Goal: Task Accomplishment & Management: Use online tool/utility

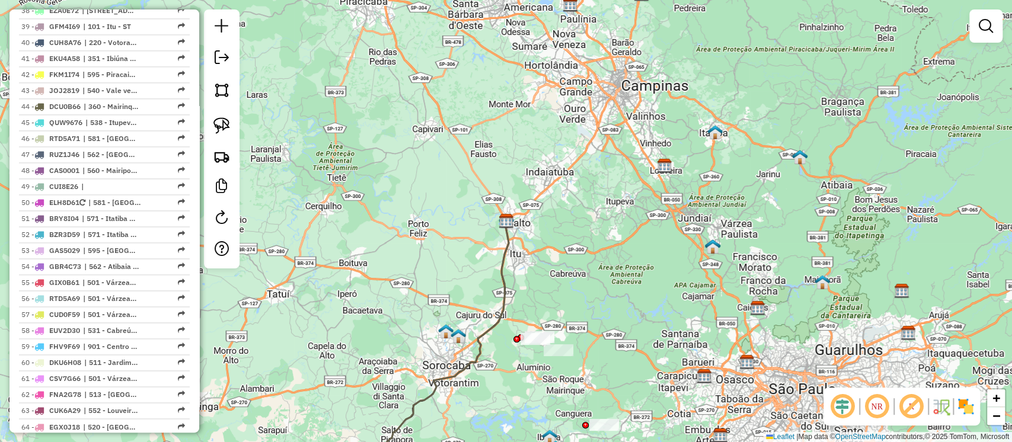
scroll to position [1821, 0]
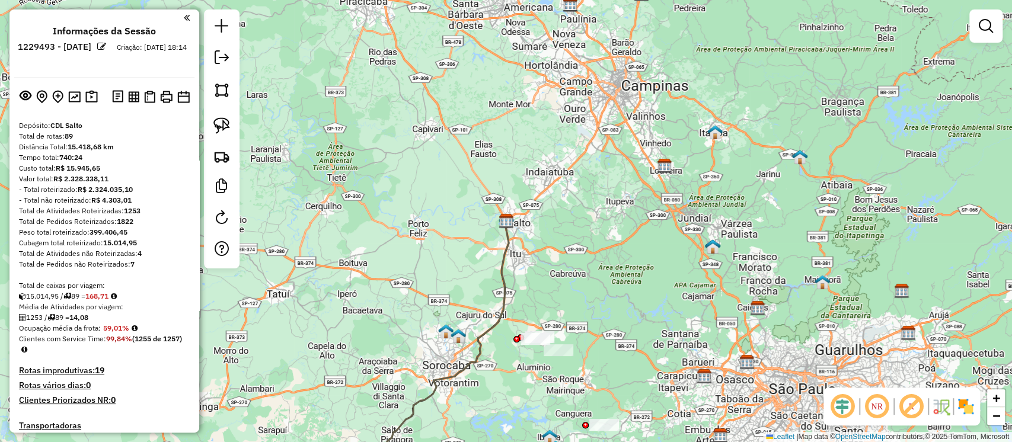
click at [363, 260] on div "Janela de atendimento Grade de atendimento Capacidade Transportadoras Veículos …" at bounding box center [506, 221] width 1012 height 442
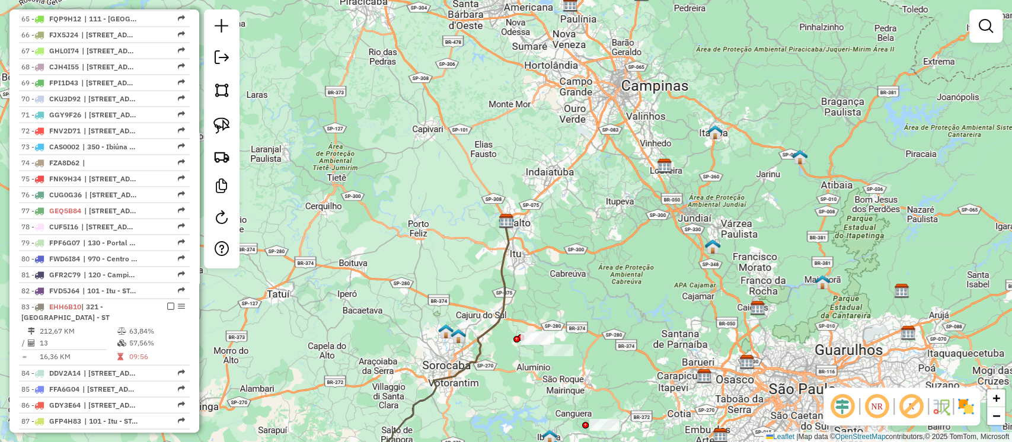
scroll to position [1539, 0]
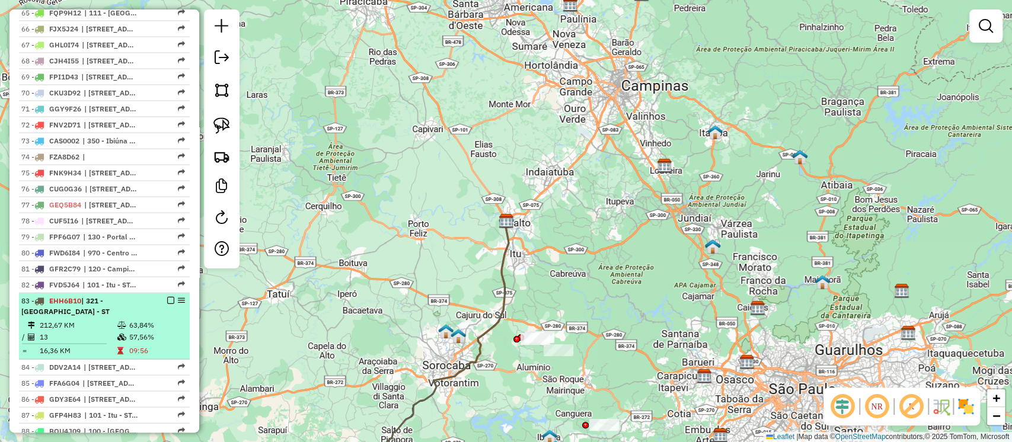
click at [163, 334] on td "57,56%" at bounding box center [157, 338] width 56 height 12
select select "**********"
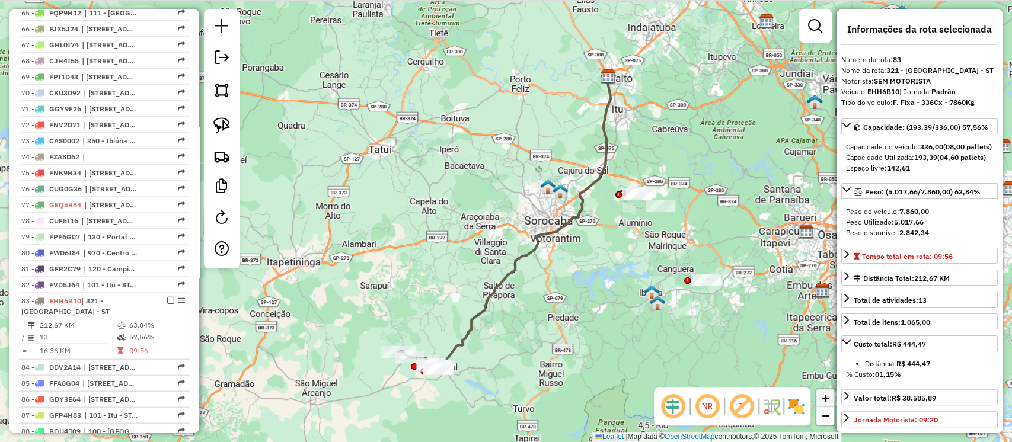
click at [824, 392] on span "+" at bounding box center [826, 398] width 8 height 15
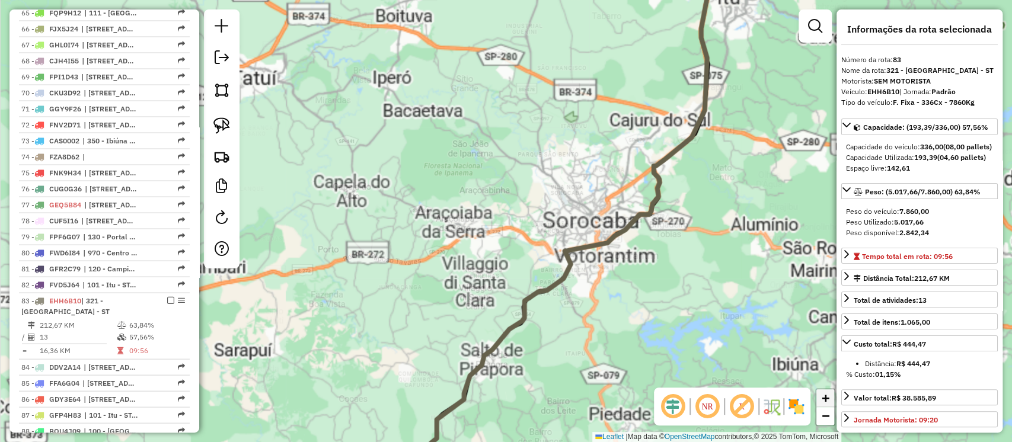
click at [824, 392] on span "+" at bounding box center [826, 398] width 8 height 15
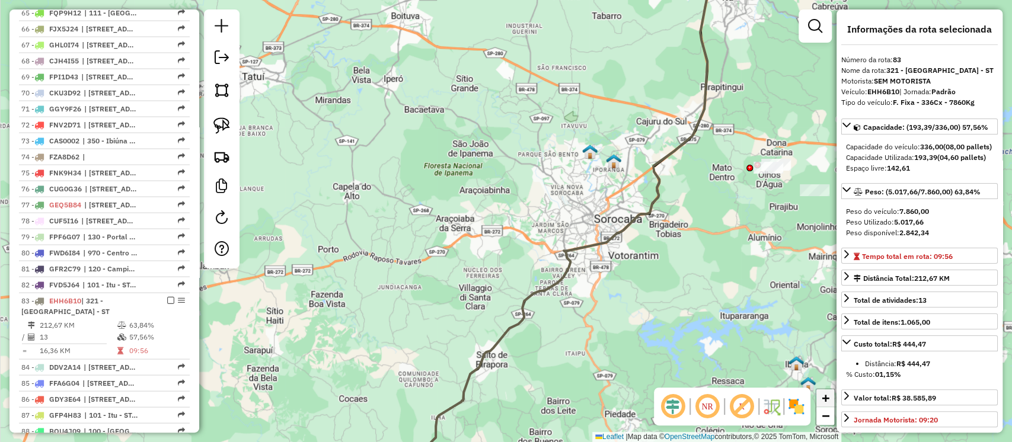
click at [824, 392] on span "+" at bounding box center [826, 398] width 8 height 15
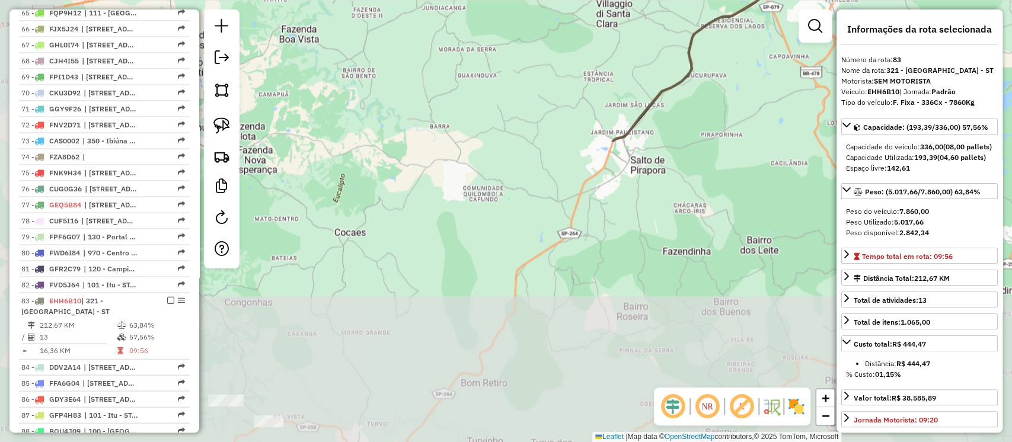
drag, startPoint x: 680, startPoint y: 282, endPoint x: 830, endPoint y: -62, distance: 375.8
click at [830, 0] on html "Aguarde... Pop-up bloqueado! Seu navegador bloqueou automáticamente a abertura …" at bounding box center [506, 221] width 1012 height 442
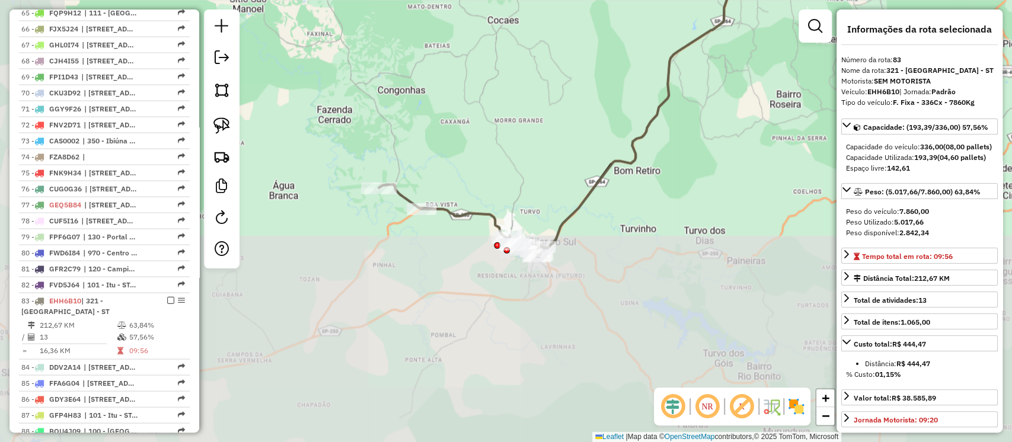
drag, startPoint x: 413, startPoint y: 290, endPoint x: 592, endPoint y: 44, distance: 303.9
click at [592, 44] on div "Janela de atendimento Grade de atendimento Capacidade Transportadoras Veículos …" at bounding box center [506, 221] width 1012 height 442
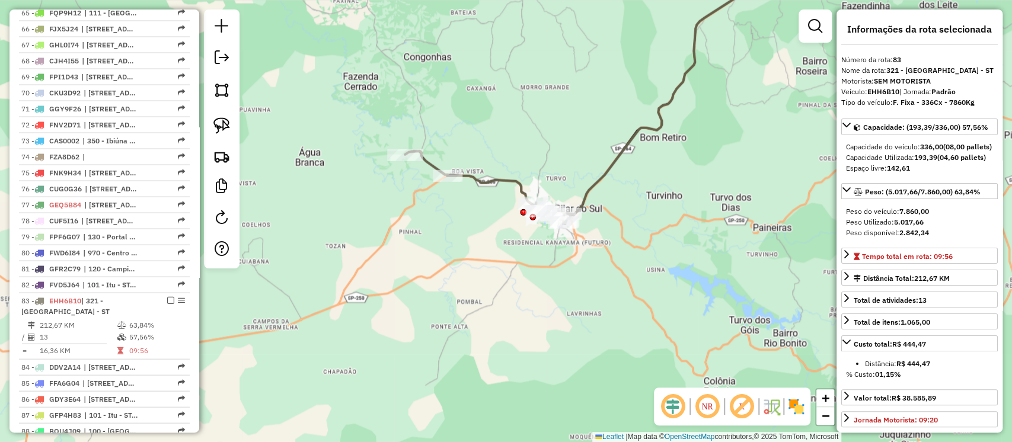
click at [384, 159] on div "Janela de atendimento Grade de atendimento Capacidade Transportadoras Veículos …" at bounding box center [506, 221] width 1012 height 442
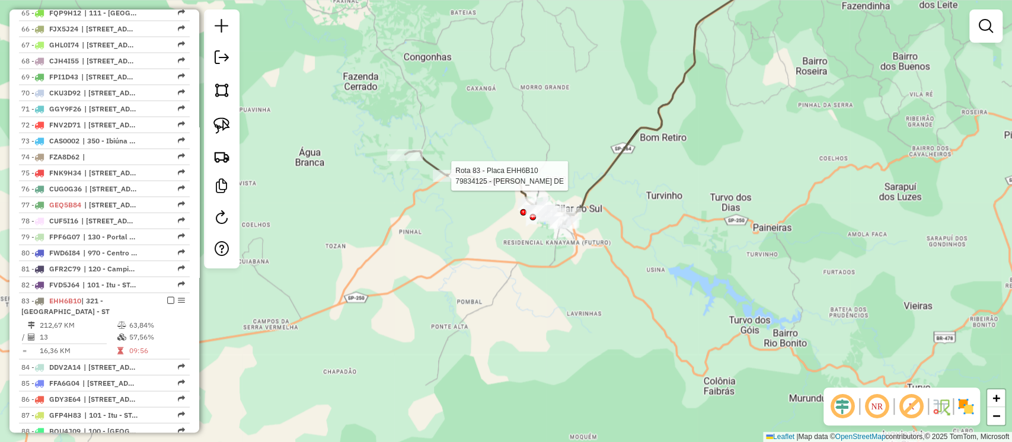
select select "**********"
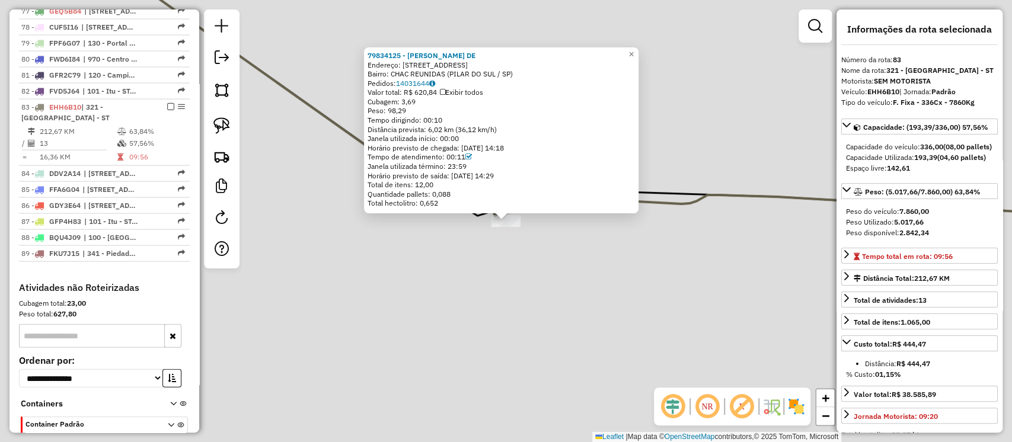
scroll to position [1817, 0]
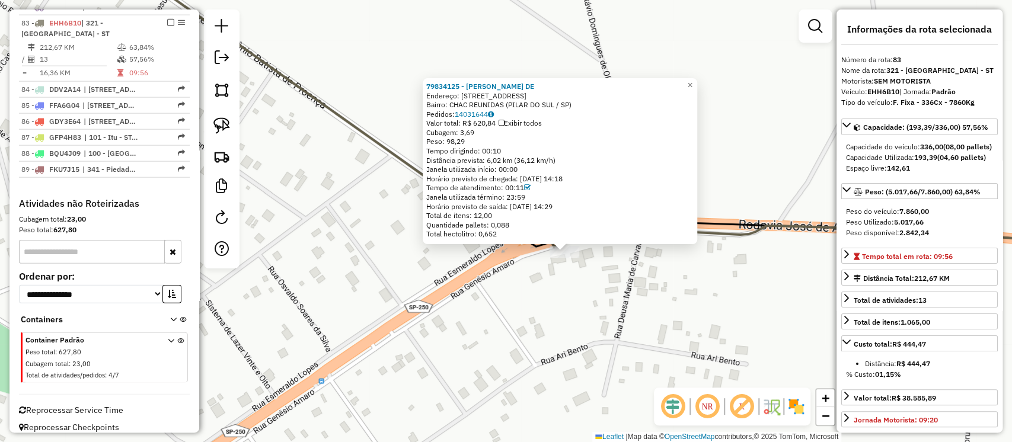
drag, startPoint x: 463, startPoint y: 254, endPoint x: 617, endPoint y: 281, distance: 155.9
click at [617, 281] on div "79834125 - MARIA FRANCINETE DE Endereço: R GENESIO AMARO 365 Bairro: CHAC REUNI…" at bounding box center [506, 221] width 1012 height 442
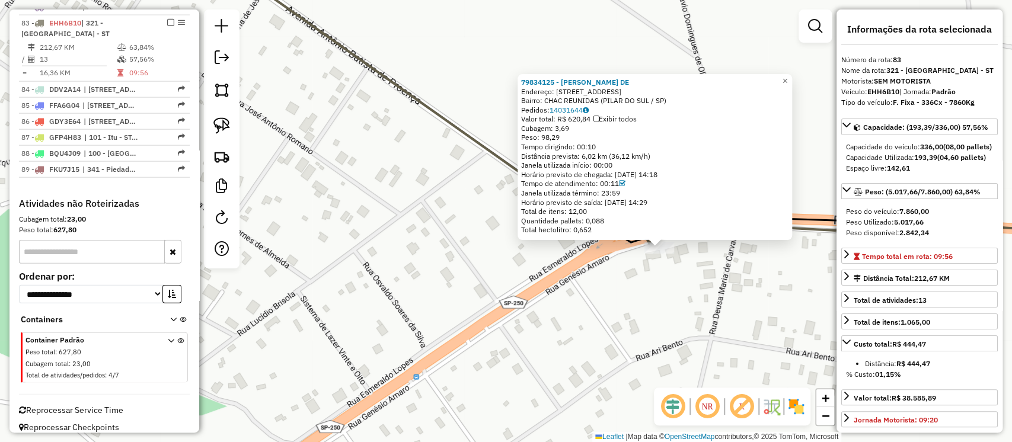
click at [500, 159] on icon at bounding box center [663, 99] width 900 height 287
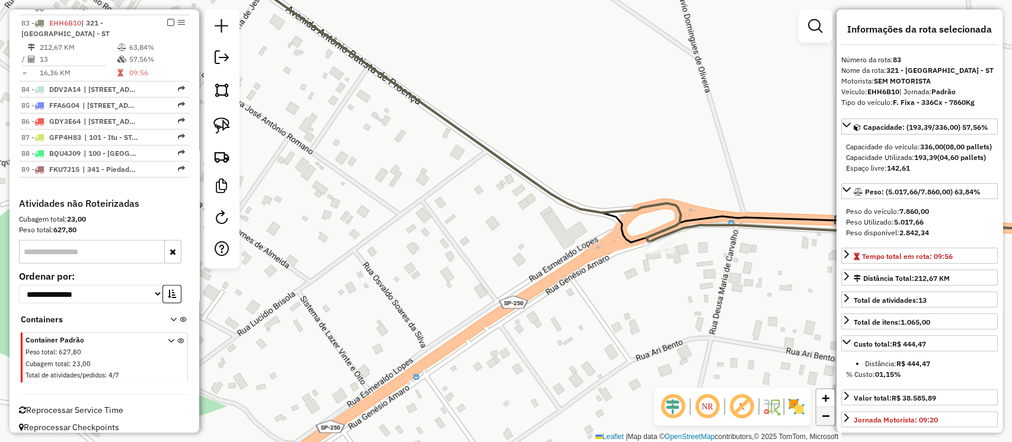
click at [829, 416] on span "−" at bounding box center [826, 416] width 8 height 15
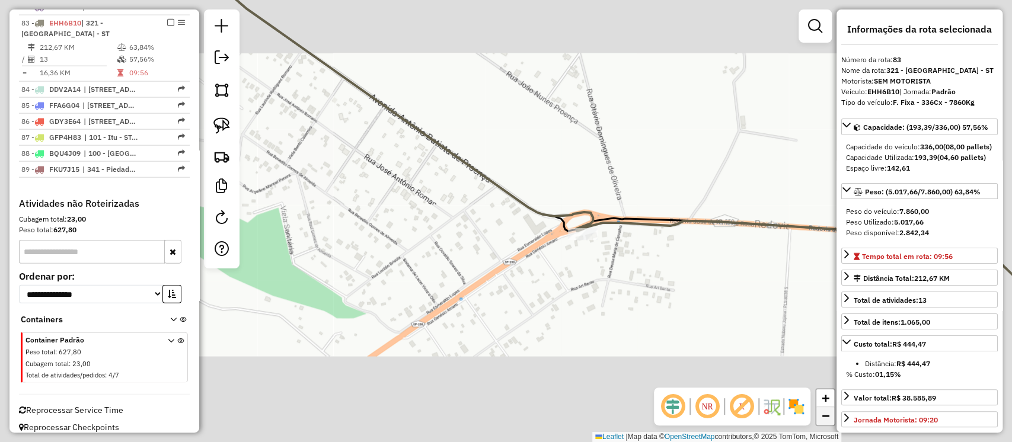
click at [829, 416] on span "−" at bounding box center [826, 416] width 8 height 15
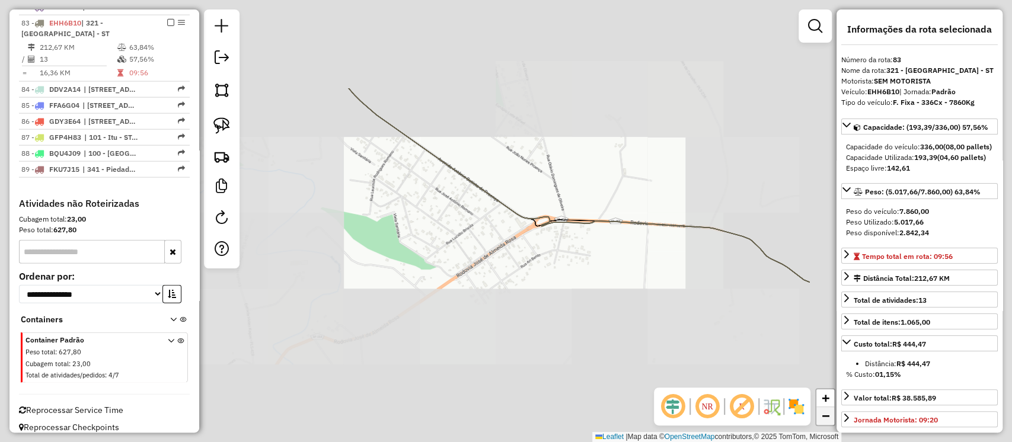
click at [829, 416] on span "−" at bounding box center [826, 416] width 8 height 15
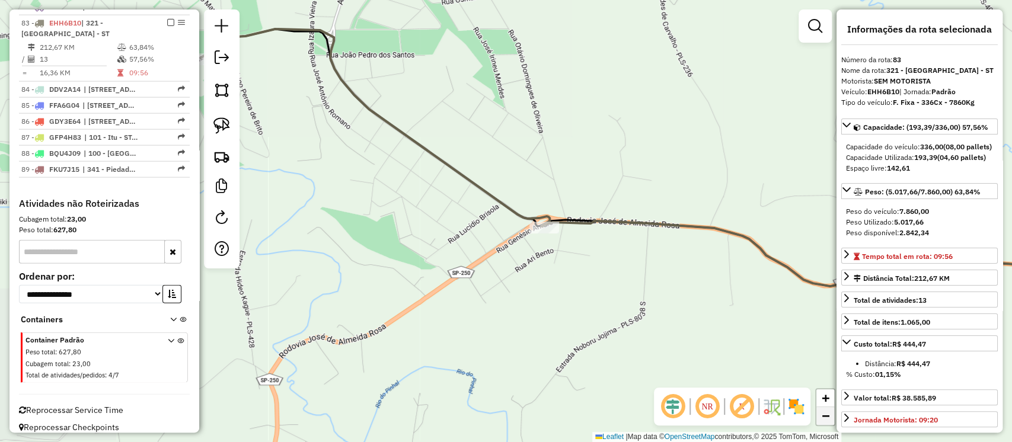
click at [829, 416] on span "−" at bounding box center [826, 416] width 8 height 15
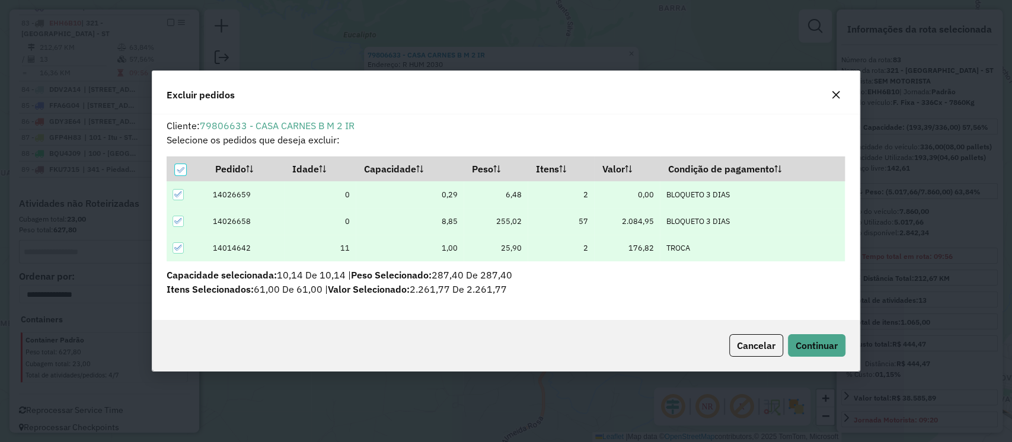
scroll to position [0, 0]
click at [802, 340] on span "Continuar" at bounding box center [817, 346] width 42 height 12
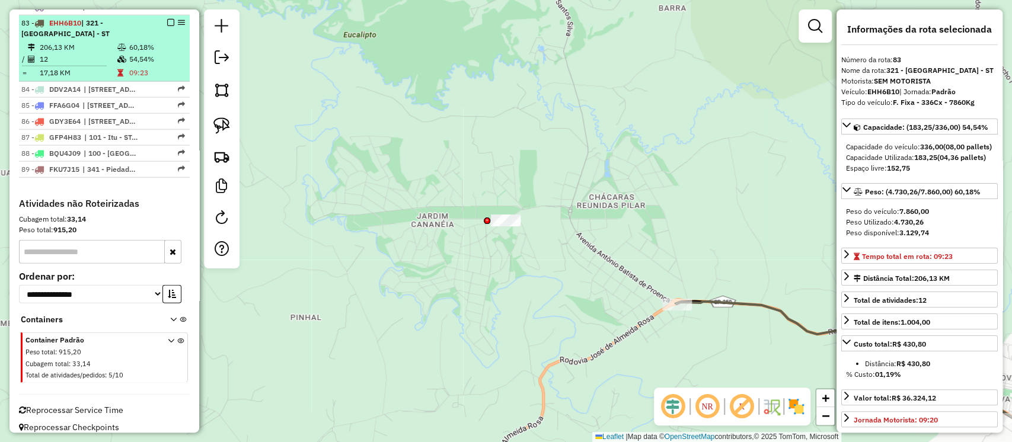
click at [135, 42] on td "60,18%" at bounding box center [157, 48] width 56 height 12
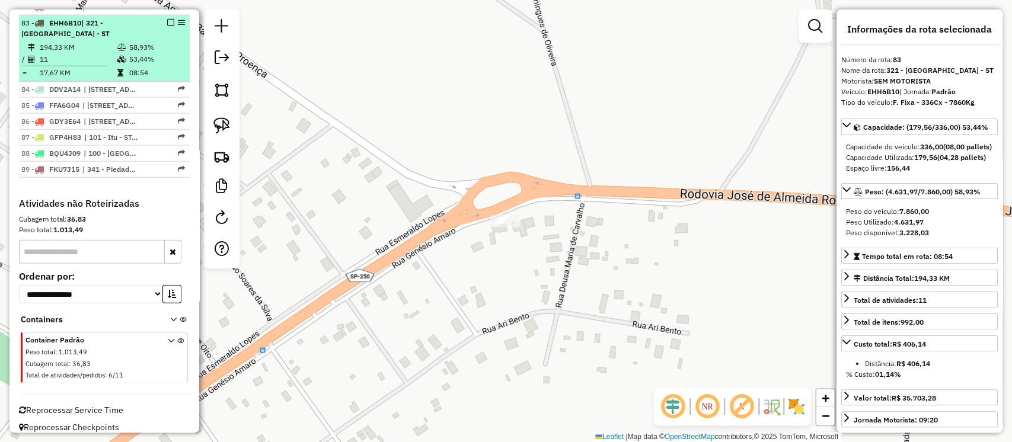
click at [142, 68] on td "08:54" at bounding box center [157, 73] width 56 height 12
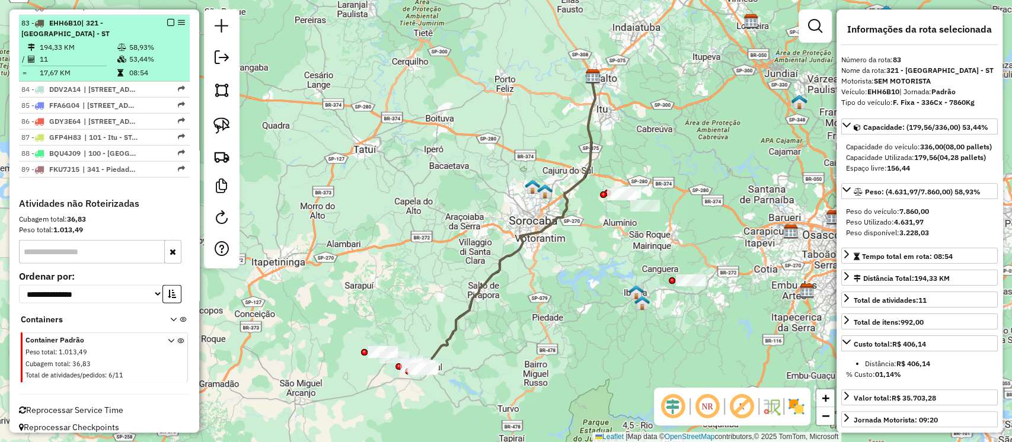
click at [167, 19] on em at bounding box center [170, 22] width 7 height 7
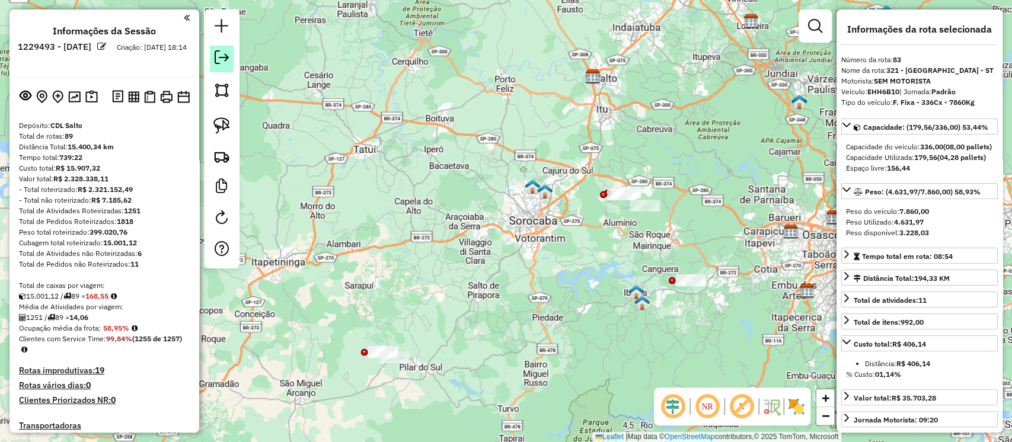
click at [228, 60] on em at bounding box center [222, 57] width 14 height 14
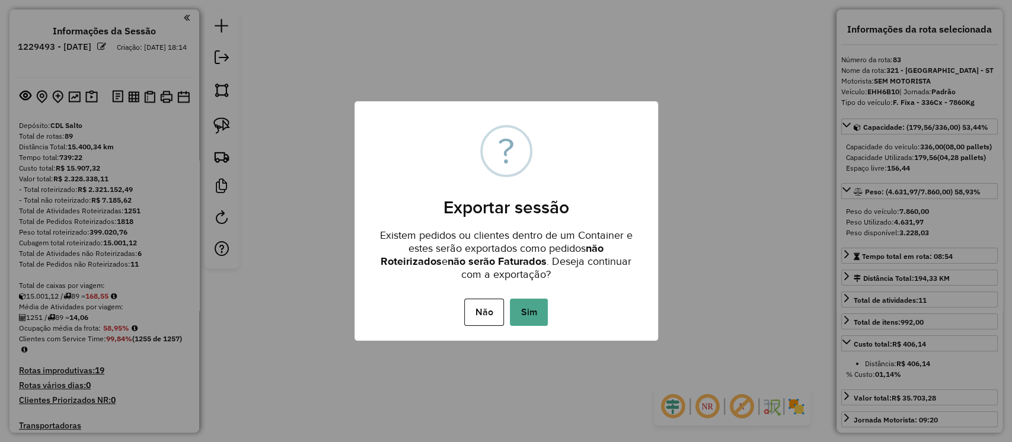
click at [553, 319] on div "Não No Sim" at bounding box center [507, 312] width 304 height 33
click at [538, 316] on button "Sim" at bounding box center [529, 312] width 38 height 27
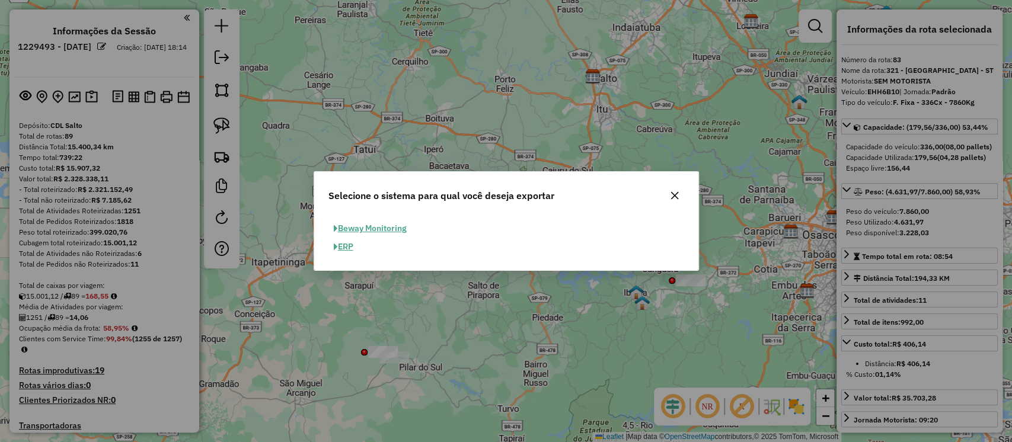
click at [343, 246] on button "ERP" at bounding box center [344, 247] width 30 height 18
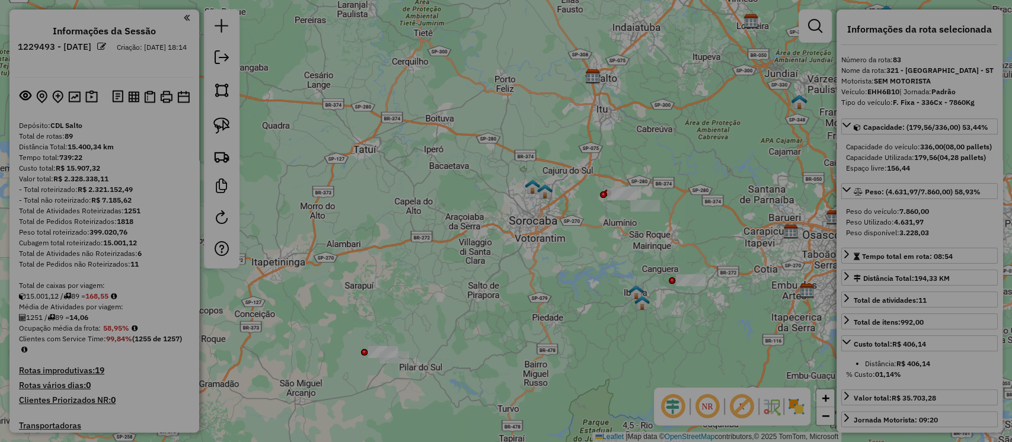
select select "**"
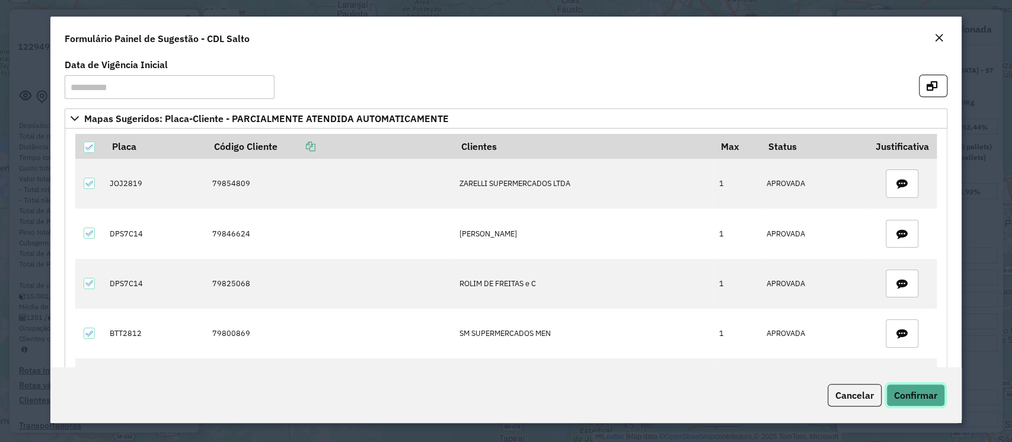
click at [915, 403] on button "Confirmar" at bounding box center [916, 395] width 59 height 23
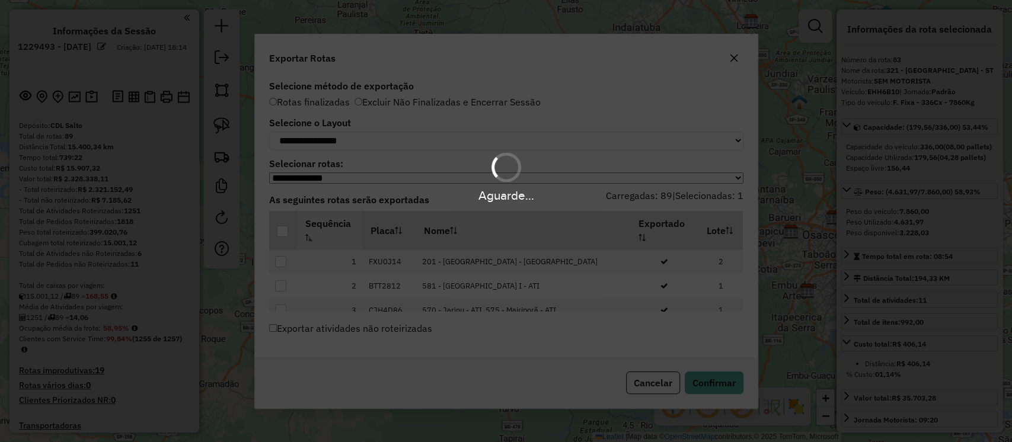
drag, startPoint x: 492, startPoint y: 331, endPoint x: 750, endPoint y: 361, distance: 260.3
click at [750, 361] on div "Aguarde..." at bounding box center [506, 221] width 1012 height 442
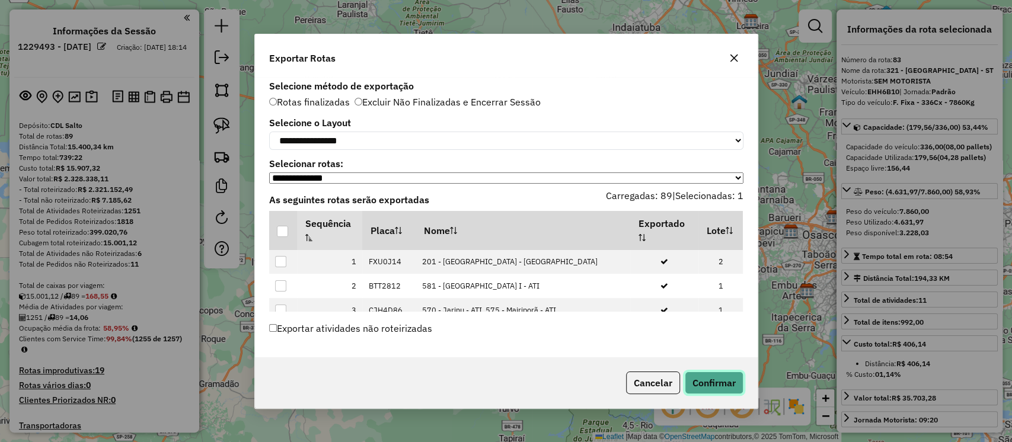
click at [717, 383] on button "Confirmar" at bounding box center [714, 383] width 59 height 23
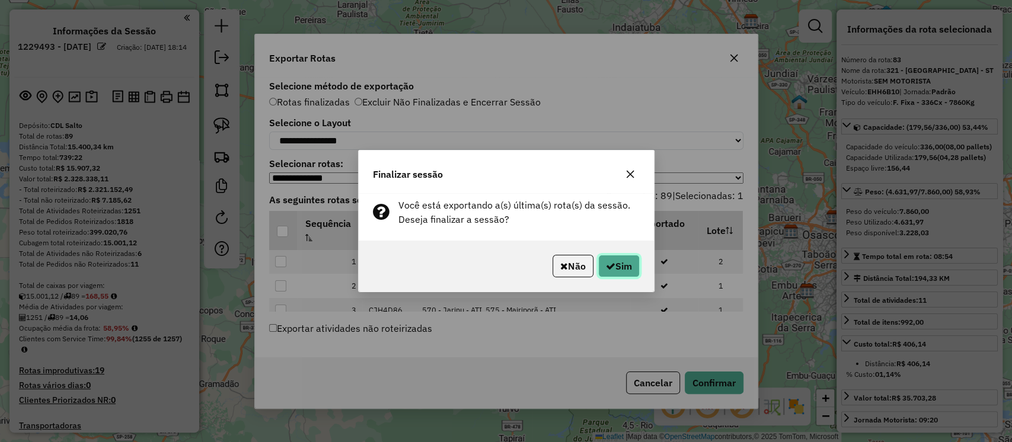
click at [616, 269] on button "Sim" at bounding box center [619, 266] width 42 height 23
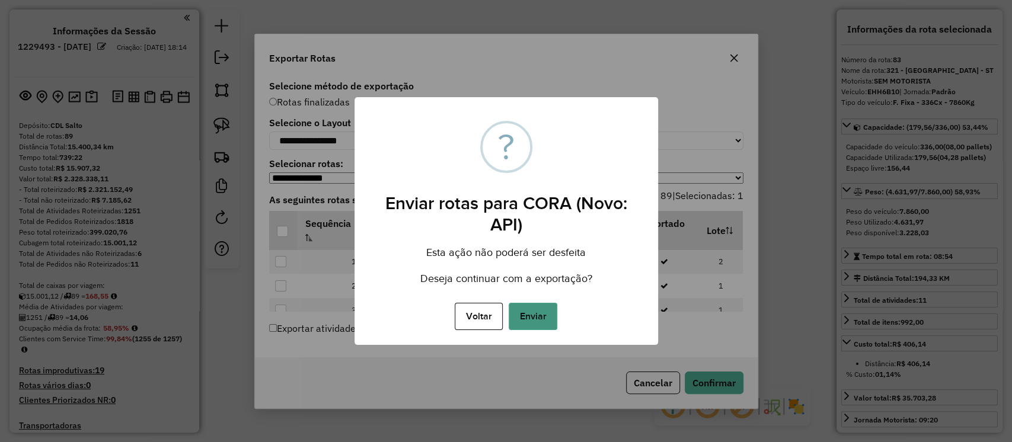
click at [531, 320] on button "Enviar" at bounding box center [533, 316] width 49 height 27
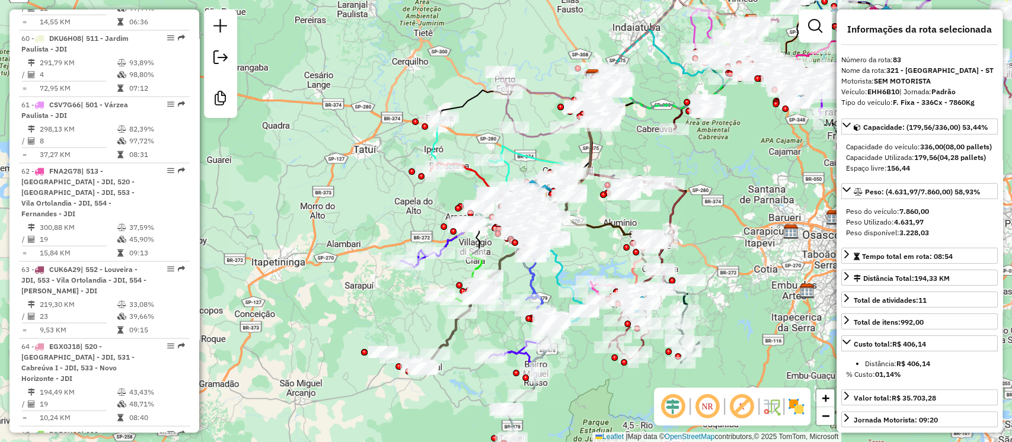
scroll to position [3676, 0]
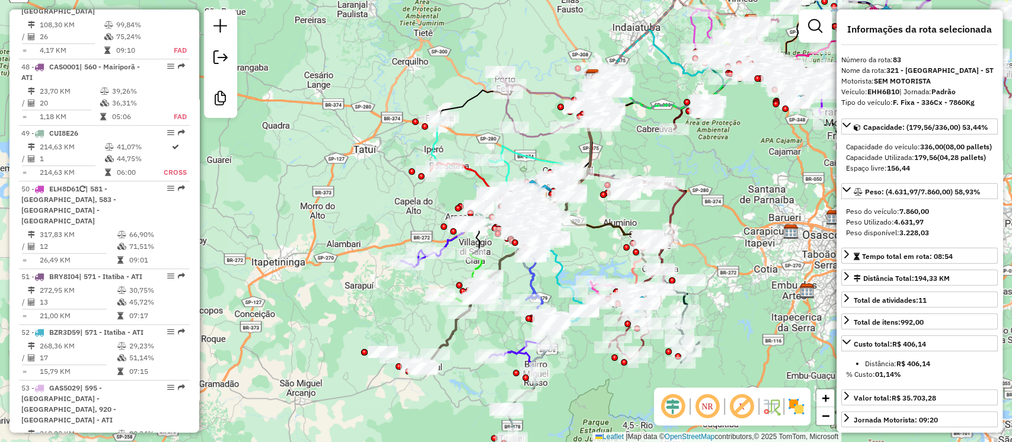
drag, startPoint x: 195, startPoint y: 244, endPoint x: 195, endPoint y: 80, distance: 163.7
click at [195, 80] on div "Informações da Sessão 1229493 - 14/08/2025 Criação: 13/08/2025 18:14 Desbloquea…" at bounding box center [104, 220] width 190 height 423
click at [200, 80] on div "Janela de atendimento Grade de atendimento Capacidade Transportadoras Veículos …" at bounding box center [506, 221] width 1012 height 442
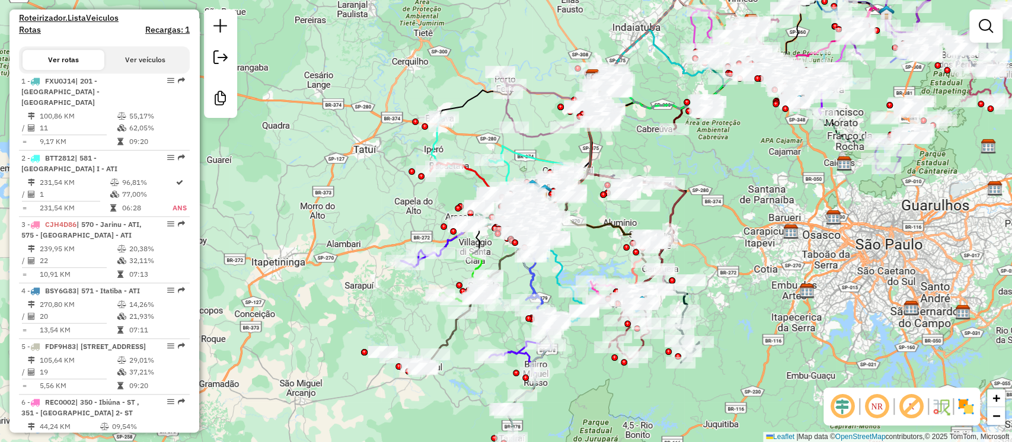
scroll to position [0, 0]
